Goal: Information Seeking & Learning: Learn about a topic

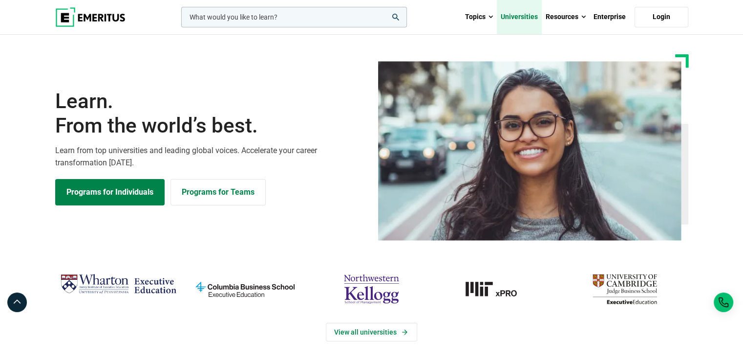
click at [526, 22] on link "Universities" at bounding box center [519, 17] width 45 height 34
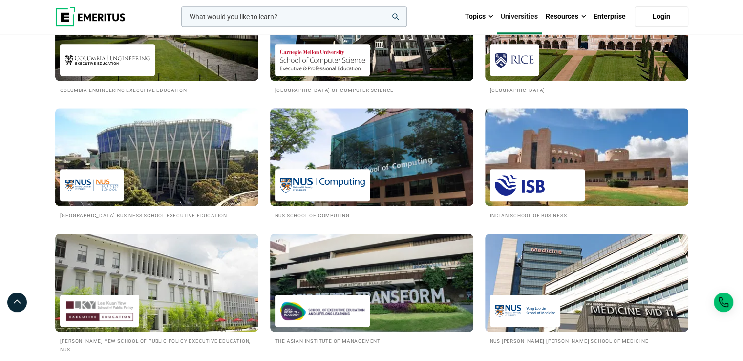
scroll to position [856, 0]
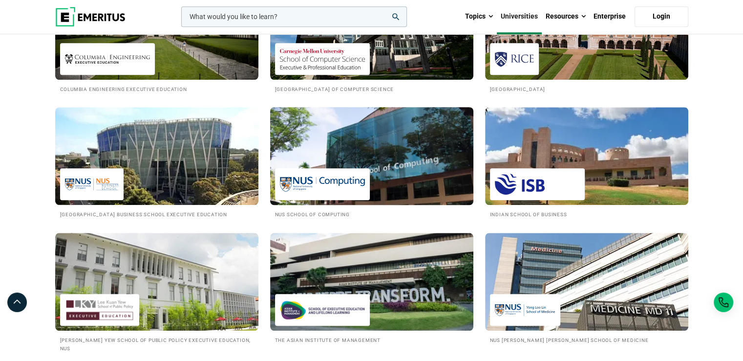
click at [401, 136] on img at bounding box center [372, 156] width 224 height 108
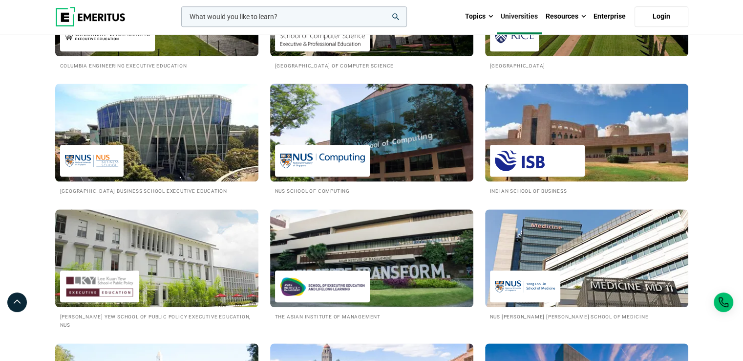
scroll to position [881, 0]
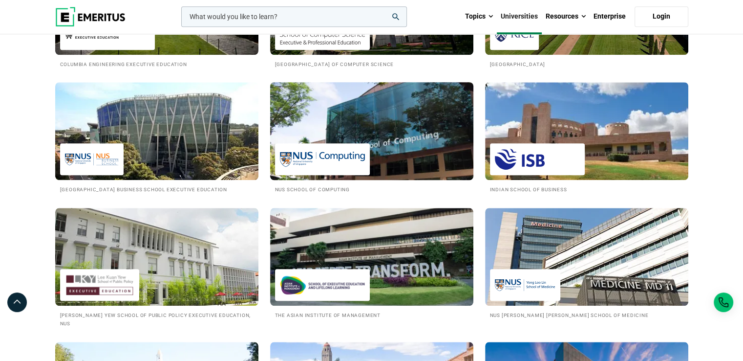
click at [400, 146] on img at bounding box center [372, 131] width 224 height 108
